Goal: Task Accomplishment & Management: Manage account settings

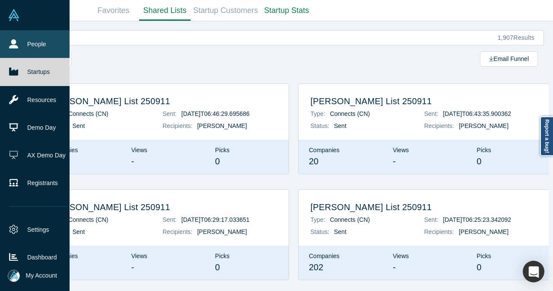
click at [22, 35] on link "People" at bounding box center [38, 44] width 76 height 28
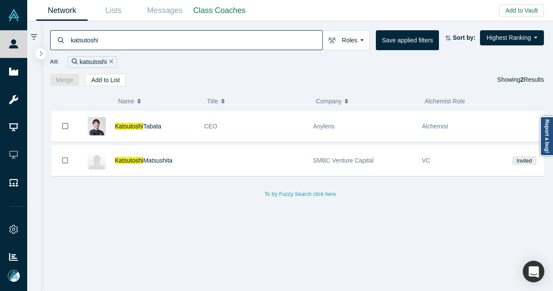
click at [109, 59] on icon "Remove Filter" at bounding box center [111, 61] width 4 height 6
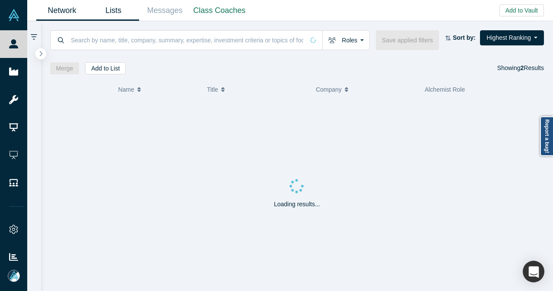
click at [119, 12] on link "Lists" at bounding box center [113, 10] width 51 height 20
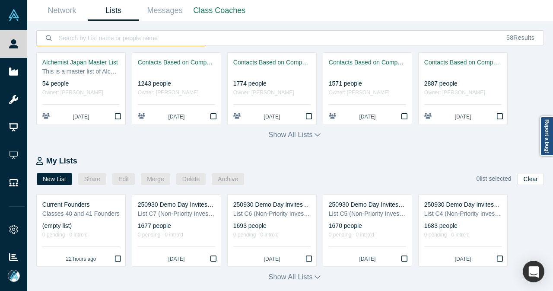
scroll to position [173, 0]
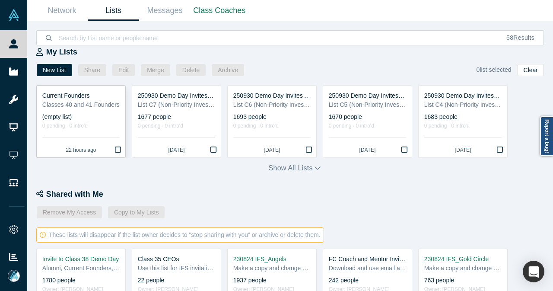
click at [102, 107] on div "Classes 40 and 41 Founders" at bounding box center [80, 104] width 77 height 9
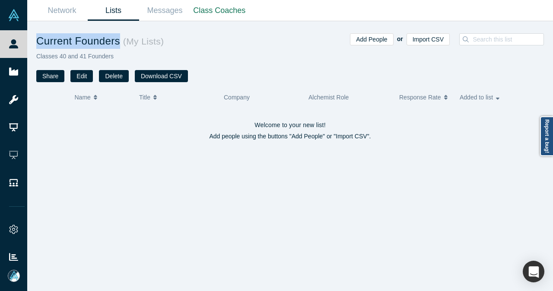
drag, startPoint x: 71, startPoint y: 44, endPoint x: 116, endPoint y: 44, distance: 45.3
click at [116, 44] on h1 "Current Founders ( My Lists )" at bounding box center [163, 41] width 254 height 16
click at [442, 44] on button "Import CSV" at bounding box center [427, 39] width 43 height 12
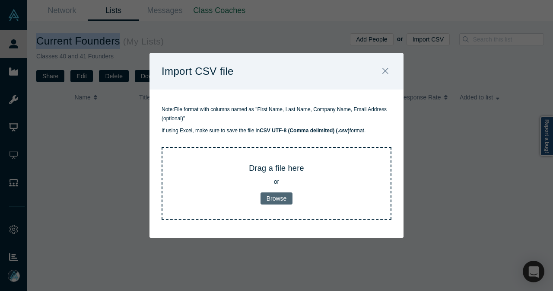
click at [285, 198] on button "Browse" at bounding box center [276, 198] width 32 height 12
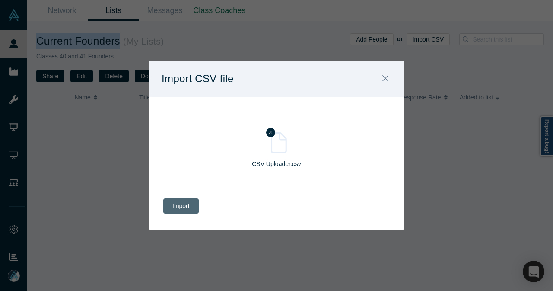
click at [192, 207] on button "Import" at bounding box center [180, 205] width 35 height 15
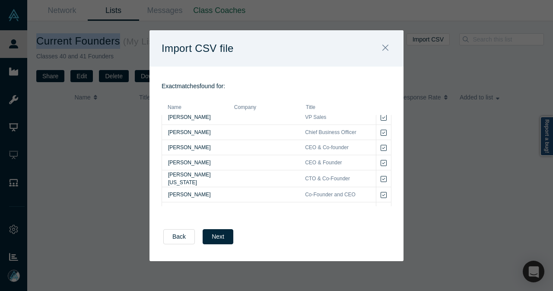
scroll to position [322, 0]
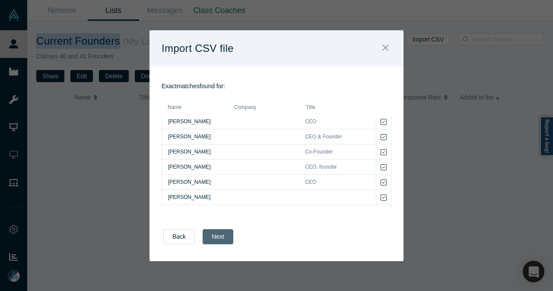
click at [212, 233] on button "Next" at bounding box center [217, 236] width 31 height 15
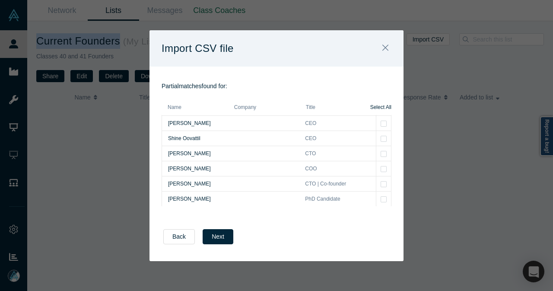
scroll to position [0, 0]
click at [380, 126] on icon "Bookmark" at bounding box center [383, 123] width 6 height 7
click at [380, 137] on icon "Bookmark" at bounding box center [383, 138] width 6 height 7
click at [380, 157] on icon "Bookmark" at bounding box center [383, 153] width 6 height 7
click at [376, 168] on button "Bookmark" at bounding box center [383, 168] width 15 height 15
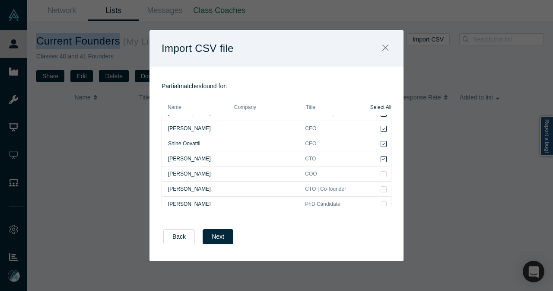
scroll to position [15, 0]
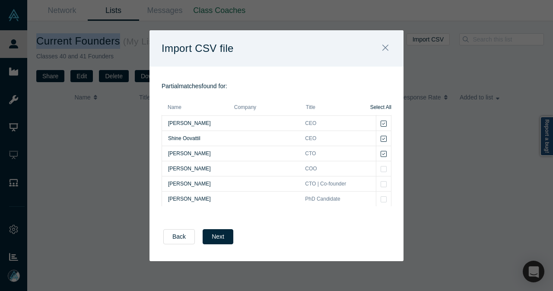
click at [380, 169] on icon "Bookmark" at bounding box center [383, 168] width 6 height 7
click at [380, 183] on icon "Bookmark" at bounding box center [383, 183] width 6 height 7
click at [380, 202] on icon "Bookmark" at bounding box center [383, 199] width 6 height 7
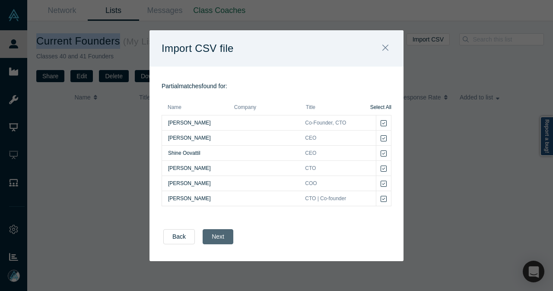
click at [219, 239] on button "Next" at bounding box center [217, 236] width 31 height 15
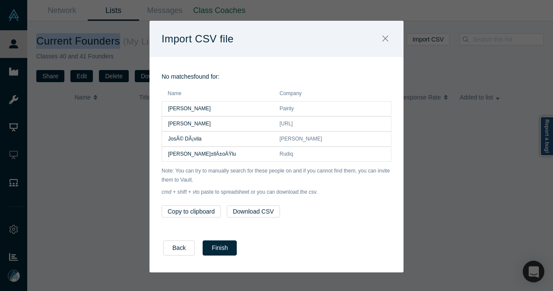
scroll to position [1, 0]
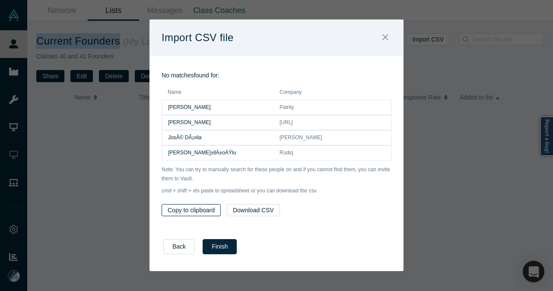
click at [201, 213] on button "Copy to clipboard" at bounding box center [190, 210] width 59 height 12
click at [225, 241] on button "Finish" at bounding box center [219, 246] width 34 height 15
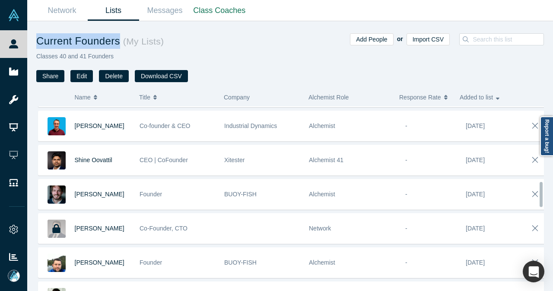
scroll to position [561, 0]
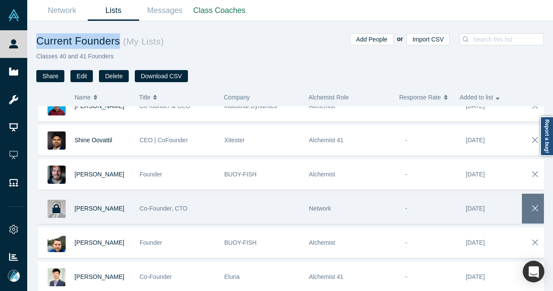
click at [529, 203] on icon "button" at bounding box center [535, 207] width 12 height 9
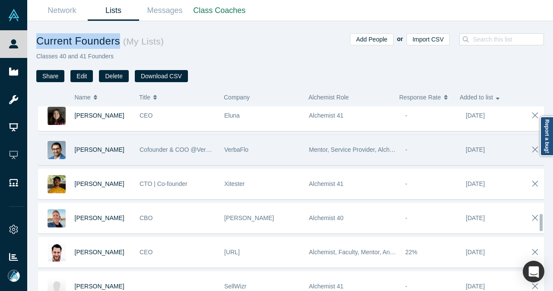
scroll to position [1209, 0]
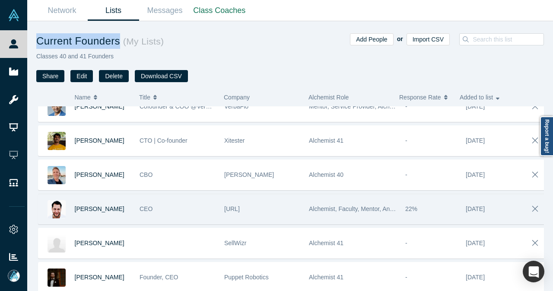
drag, startPoint x: 272, startPoint y: 199, endPoint x: 224, endPoint y: 200, distance: 48.4
click at [224, 200] on div "[URL]" at bounding box center [262, 209] width 76 height 30
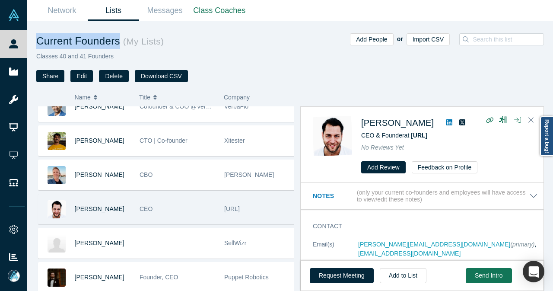
copy span "[URL]"
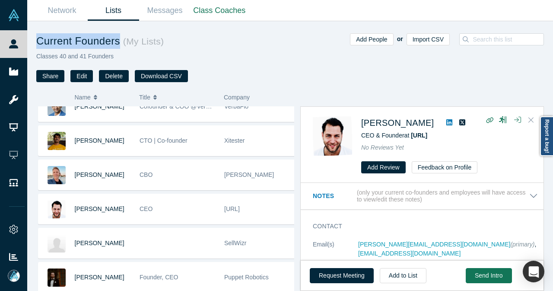
click at [531, 118] on icon "Close" at bounding box center [530, 120] width 5 height 8
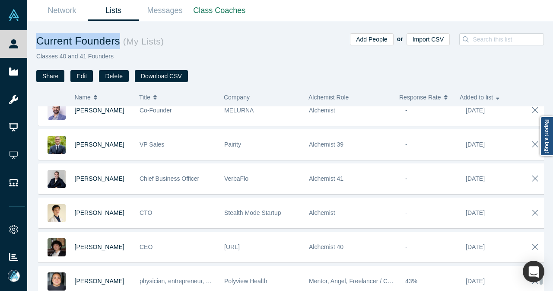
scroll to position [1770, 0]
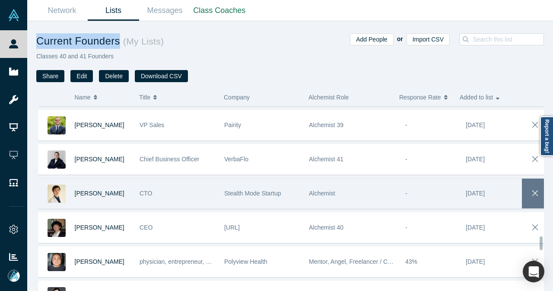
click at [530, 186] on span "button" at bounding box center [535, 193] width 12 height 14
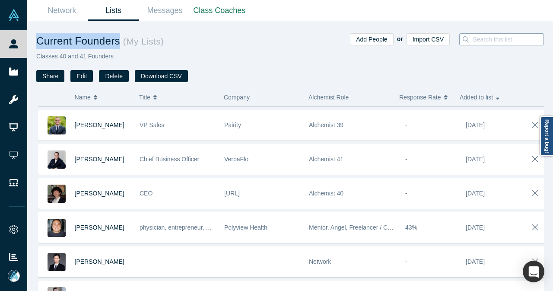
click at [531, 39] on input at bounding box center [509, 39] width 77 height 11
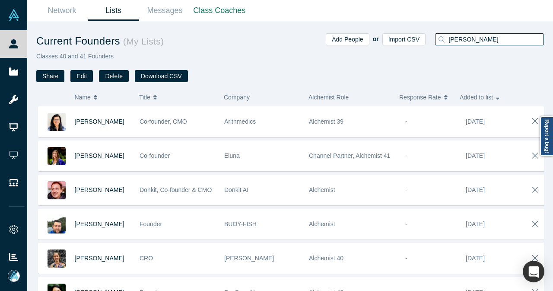
type input "[PERSON_NAME]"
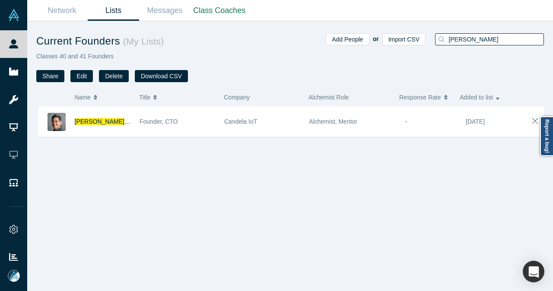
drag, startPoint x: 471, startPoint y: 38, endPoint x: 439, endPoint y: 43, distance: 31.4
click at [439, 43] on div "[PERSON_NAME]" at bounding box center [489, 39] width 109 height 12
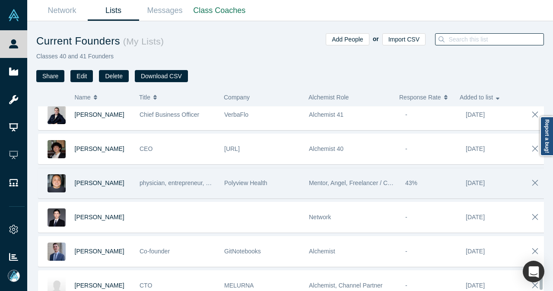
scroll to position [1858, 0]
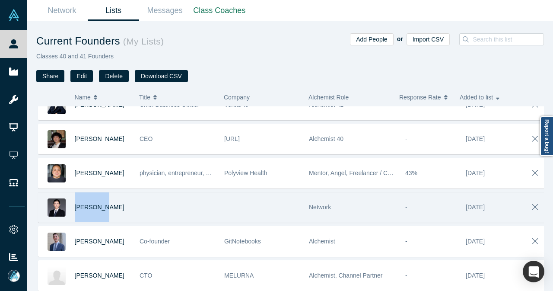
drag, startPoint x: 110, startPoint y: 189, endPoint x: 136, endPoint y: 186, distance: 26.4
click at [75, 192] on div "[PERSON_NAME]" at bounding box center [103, 207] width 56 height 30
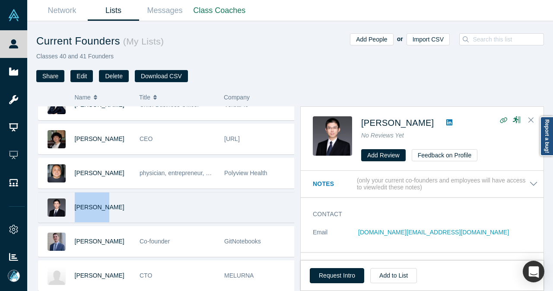
copy span "[PERSON_NAME]"
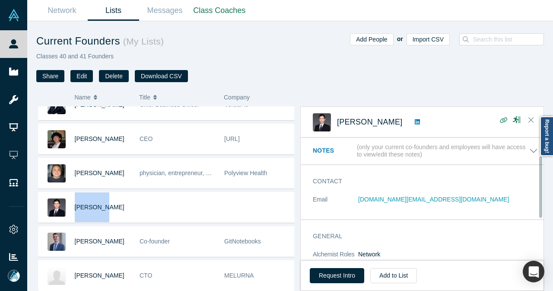
scroll to position [64, 0]
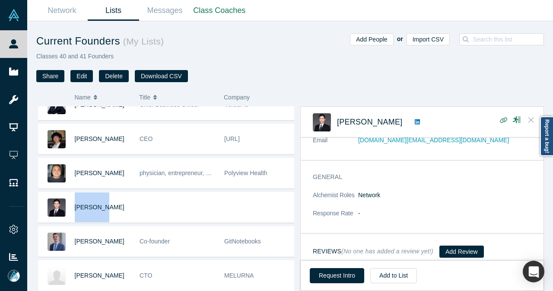
click at [531, 116] on icon "Close" at bounding box center [530, 120] width 5 height 8
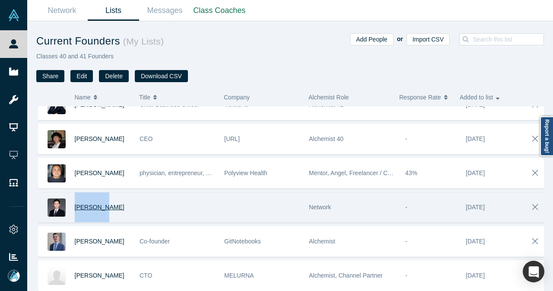
click at [95, 203] on span "[PERSON_NAME]" at bounding box center [100, 206] width 50 height 7
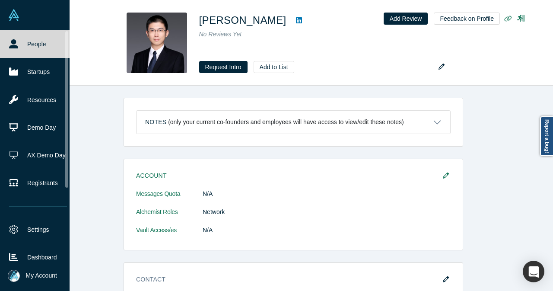
click at [31, 44] on link "People" at bounding box center [38, 44] width 76 height 28
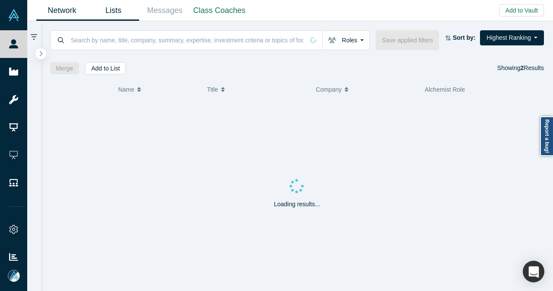
click at [116, 13] on link "Lists" at bounding box center [113, 10] width 51 height 20
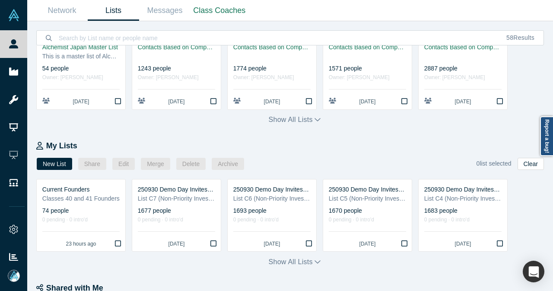
scroll to position [86, 0]
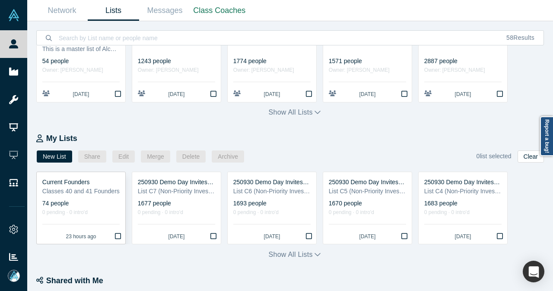
click at [91, 202] on div "74 people" at bounding box center [80, 203] width 77 height 9
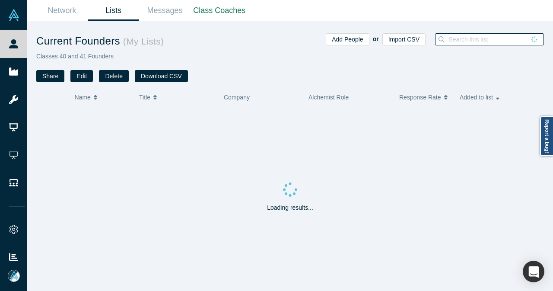
click at [471, 40] on input at bounding box center [486, 39] width 78 height 11
type input "yimen"
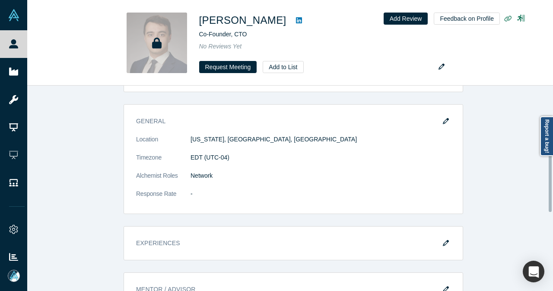
scroll to position [142, 0]
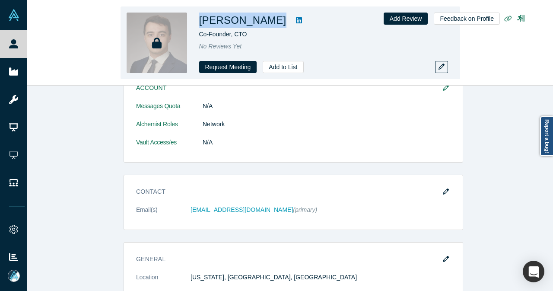
drag, startPoint x: 294, startPoint y: 19, endPoint x: 199, endPoint y: 20, distance: 94.1
click at [199, 20] on div "[PERSON_NAME]" at bounding box center [320, 21] width 242 height 16
copy div "[PERSON_NAME]"
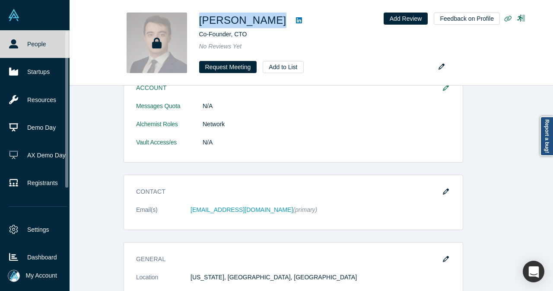
click at [21, 39] on link "People" at bounding box center [38, 44] width 76 height 28
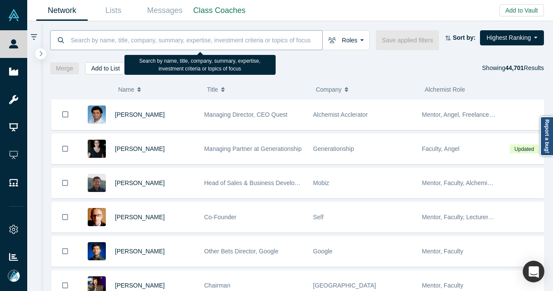
click at [205, 41] on input at bounding box center [196, 40] width 252 height 20
paste input "[PERSON_NAME]"
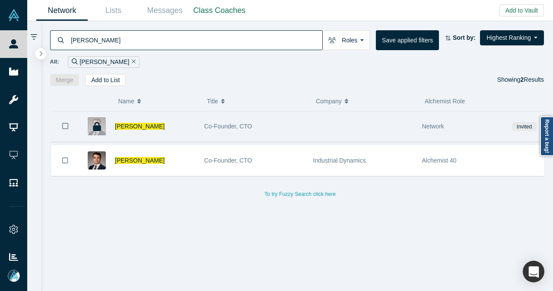
type input "[PERSON_NAME]"
click at [297, 127] on div "Co-Founder, CTO" at bounding box center [254, 126] width 100 height 30
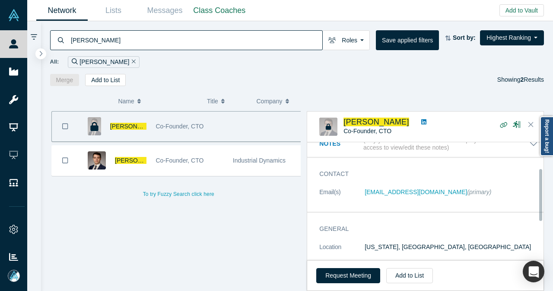
scroll to position [43, 0]
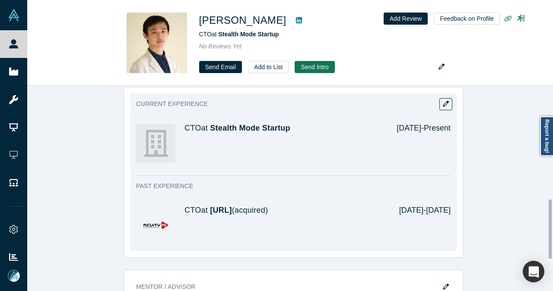
scroll to position [243, 0]
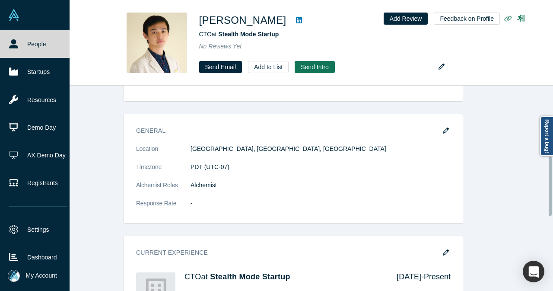
click at [26, 45] on link "People" at bounding box center [38, 44] width 76 height 28
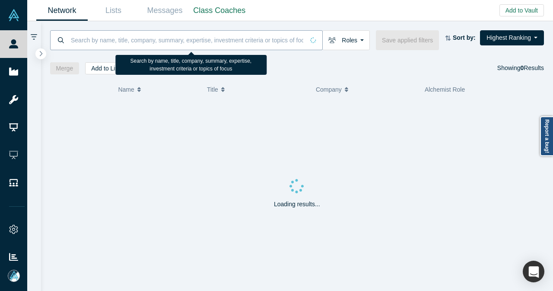
drag, startPoint x: 54, startPoint y: 45, endPoint x: 175, endPoint y: 43, distance: 121.3
click at [175, 43] on input at bounding box center [187, 40] width 234 height 20
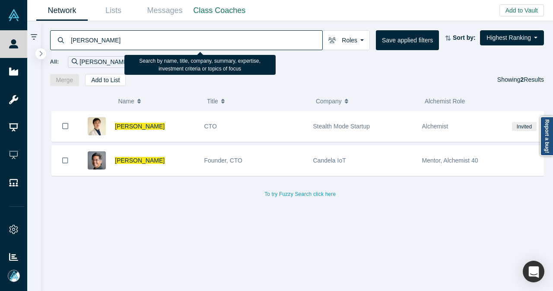
drag, startPoint x: 118, startPoint y: 36, endPoint x: 64, endPoint y: 39, distance: 53.6
click at [64, 39] on div "charles han" at bounding box center [186, 40] width 272 height 20
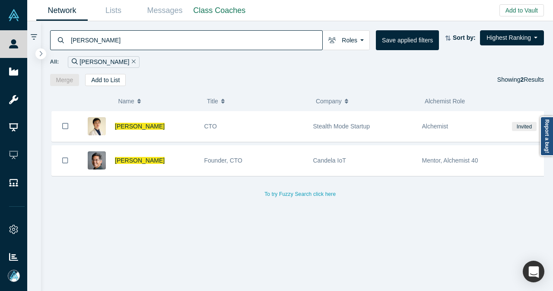
paste input "[PERSON_NAME]"
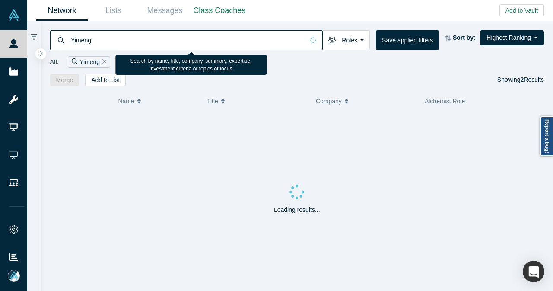
type input "Yimeng"
